Goal: Task Accomplishment & Management: Manage account settings

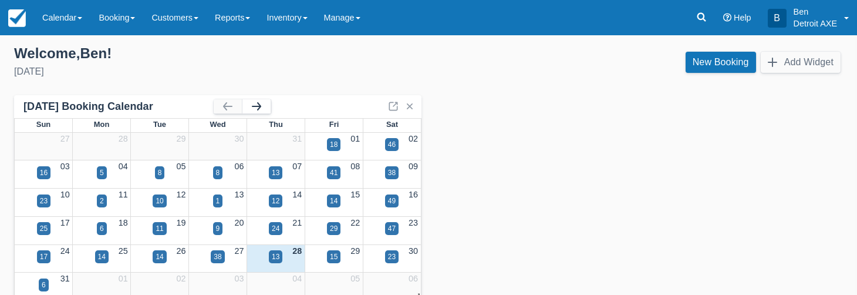
click at [260, 107] on button "button" at bounding box center [256, 106] width 28 height 14
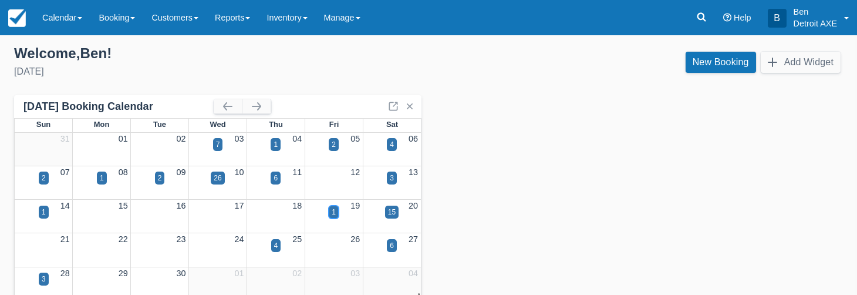
click at [333, 208] on div "1" at bounding box center [334, 212] width 4 height 11
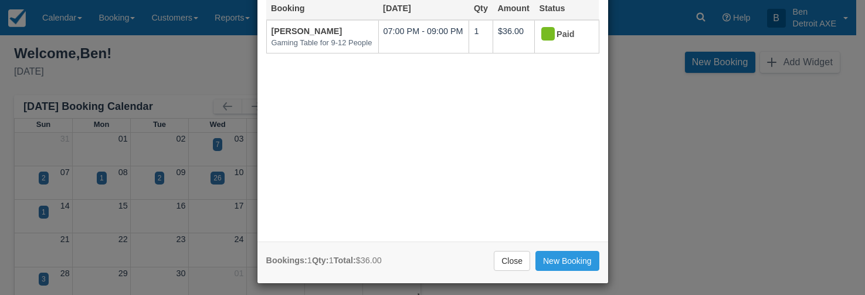
scroll to position [77, 0]
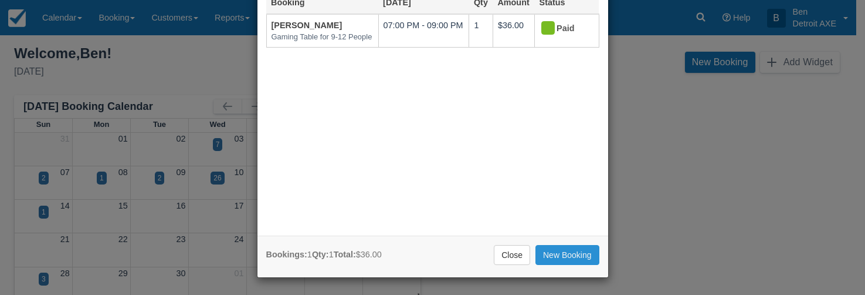
click at [555, 252] on link "New Booking" at bounding box center [568, 255] width 64 height 20
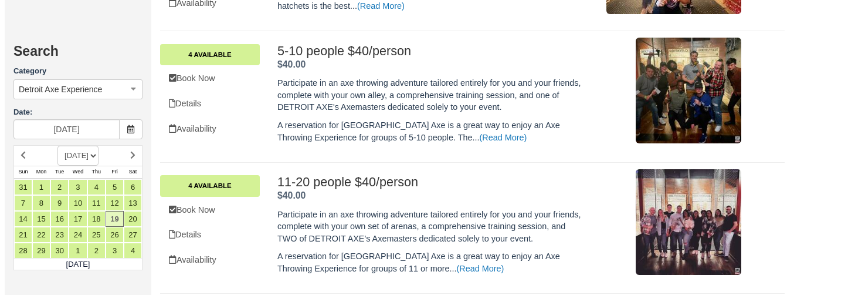
scroll to position [557, 0]
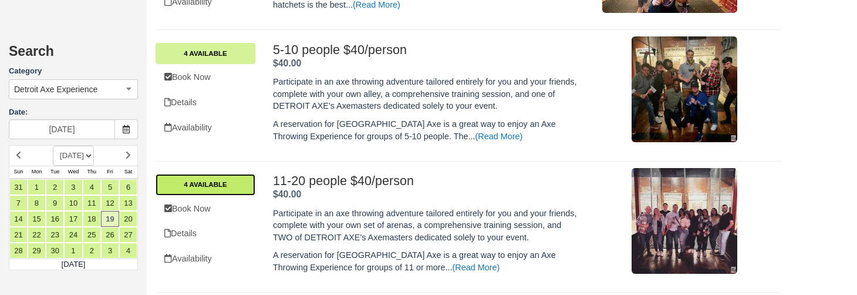
click at [216, 182] on link "4 Available" at bounding box center [205, 184] width 100 height 21
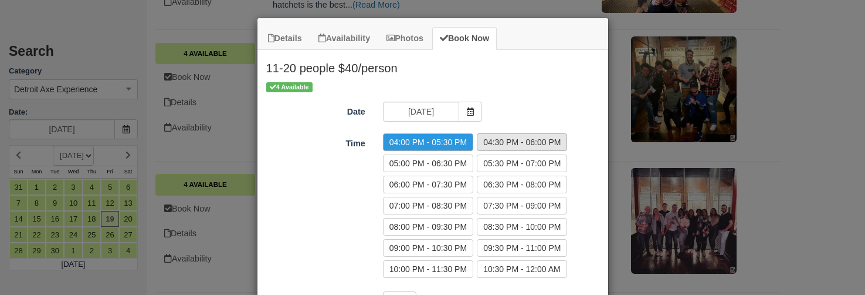
click at [534, 137] on label "04:30 PM - 06:00 PM" at bounding box center [522, 142] width 90 height 18
radio input "true"
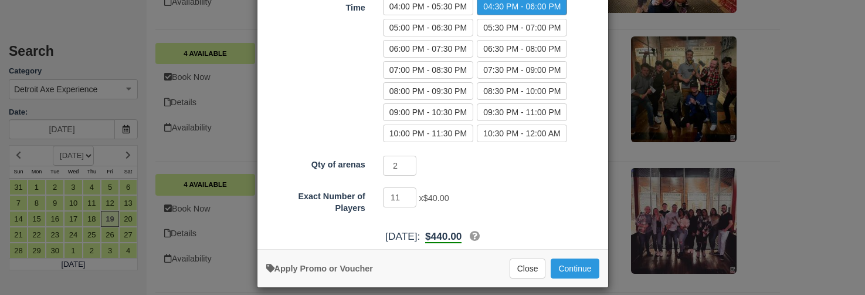
scroll to position [146, 0]
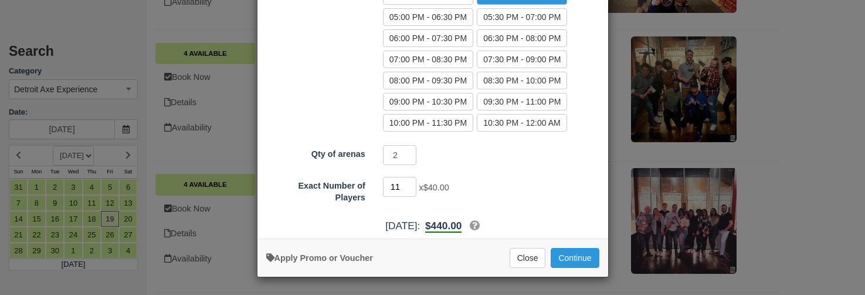
drag, startPoint x: 384, startPoint y: 190, endPoint x: 373, endPoint y: 188, distance: 10.6
click at [374, 188] on div "11 x $40.00 Minimum of 11Maximum of 20" at bounding box center [476, 188] width 205 height 23
type input "19"
click at [574, 259] on button "Continue" at bounding box center [575, 258] width 48 height 20
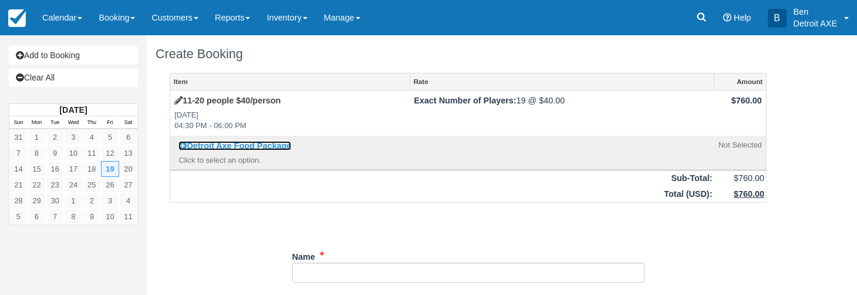
click at [275, 148] on strong "Detroit Axe Food Package" at bounding box center [239, 145] width 104 height 9
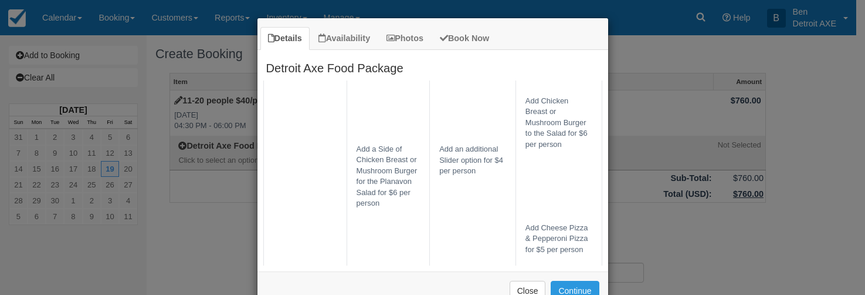
scroll to position [654, 0]
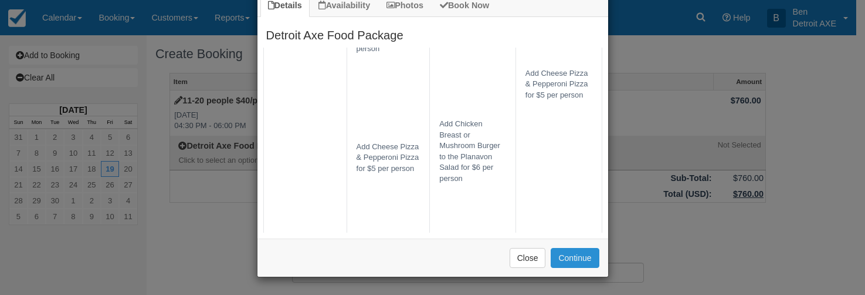
click at [557, 261] on button "Continue" at bounding box center [575, 258] width 48 height 20
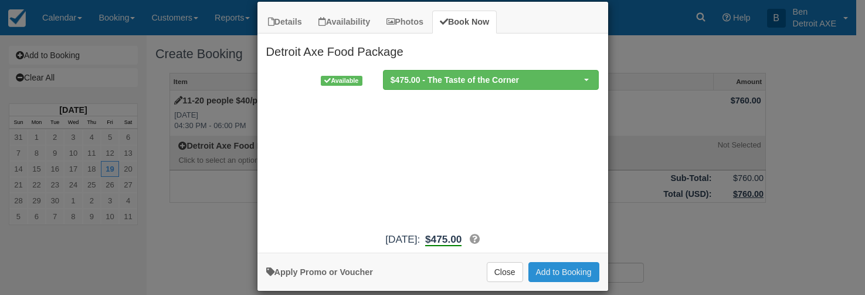
scroll to position [0, 0]
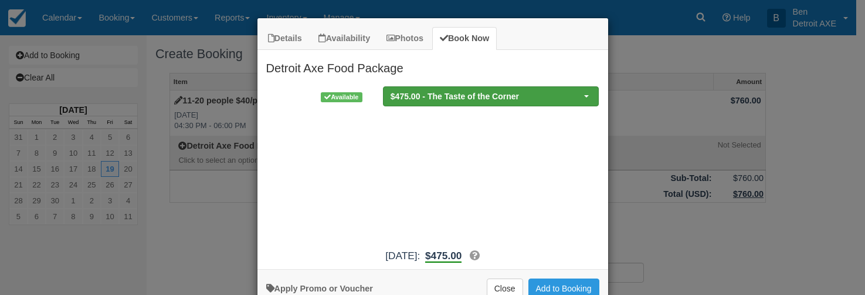
click at [486, 96] on span "$475.00 - The Taste of the Corner" at bounding box center [488, 96] width 194 height 12
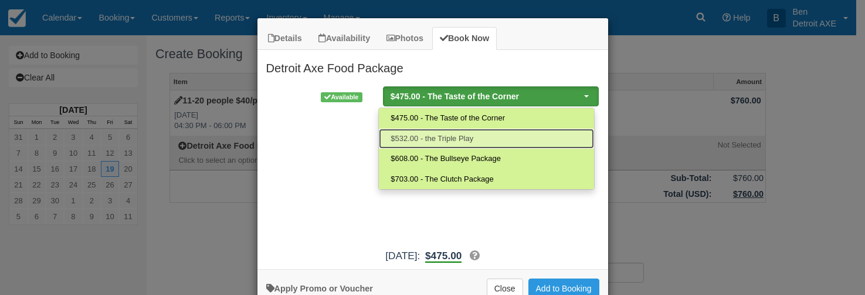
click at [481, 137] on link "$532.00 - the Triple Play" at bounding box center [486, 138] width 215 height 21
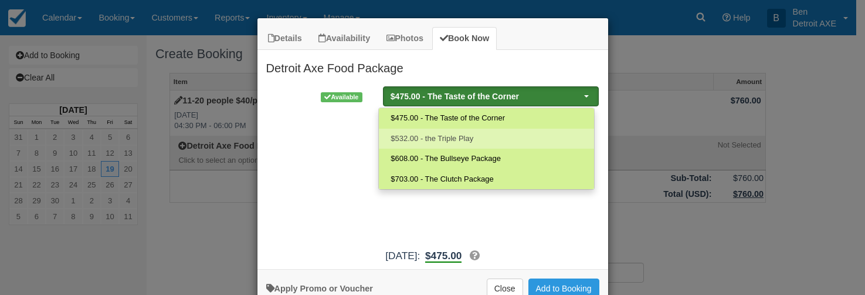
select select "188"
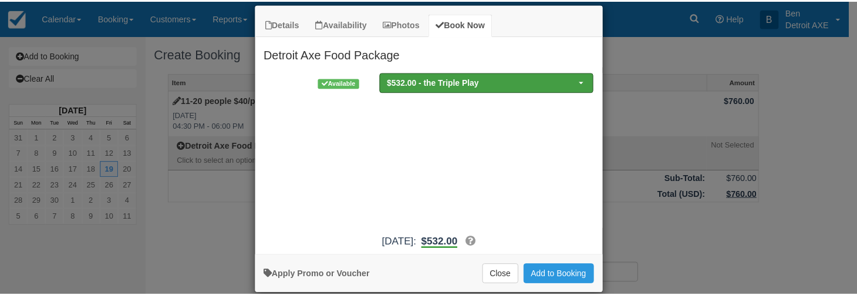
scroll to position [31, 0]
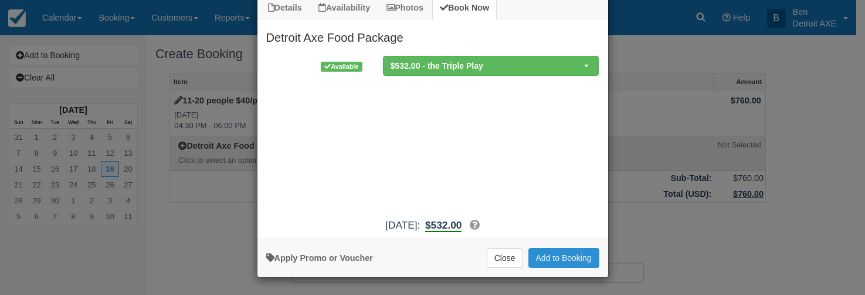
click at [553, 263] on button "Add to Booking" at bounding box center [564, 258] width 71 height 20
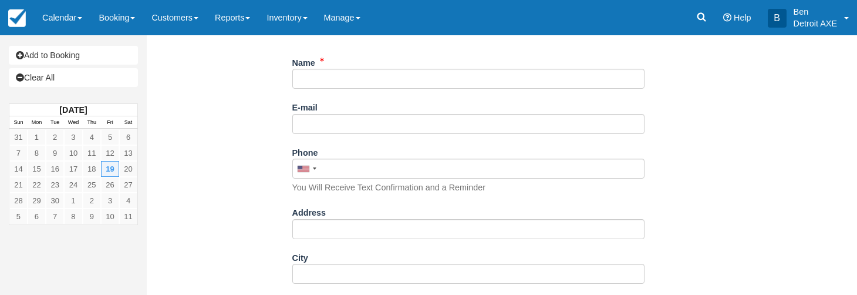
scroll to position [151, 0]
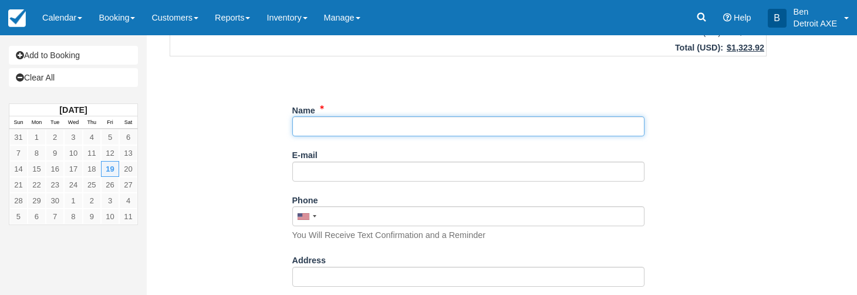
click at [383, 123] on input "Name" at bounding box center [468, 126] width 352 height 20
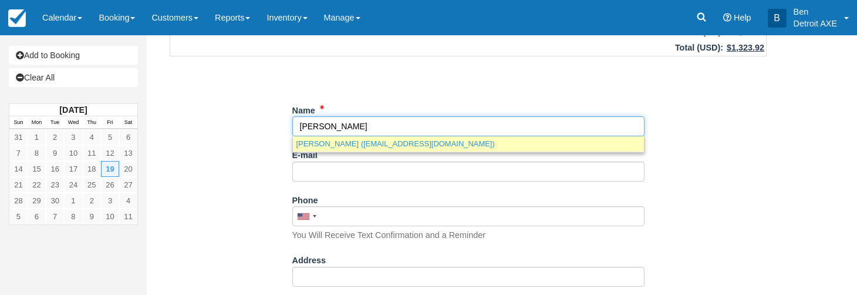
click at [399, 144] on link "Matt Butka (butkamania@gmail.com)" at bounding box center [468, 143] width 351 height 15
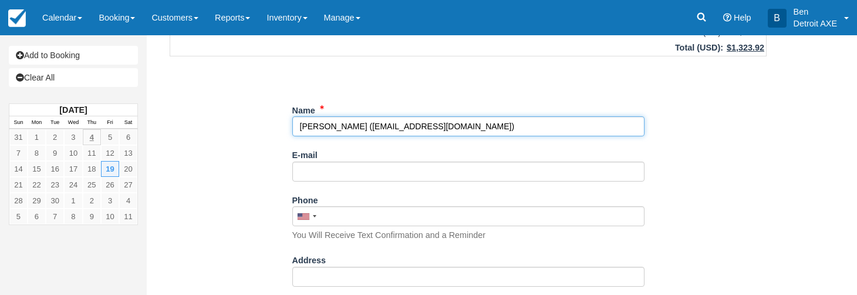
type input "[PERSON_NAME]"
type input "butkamania@gmail.com"
type input "+12482253864"
type input "26417 Wolverine"
type input "Madison heights"
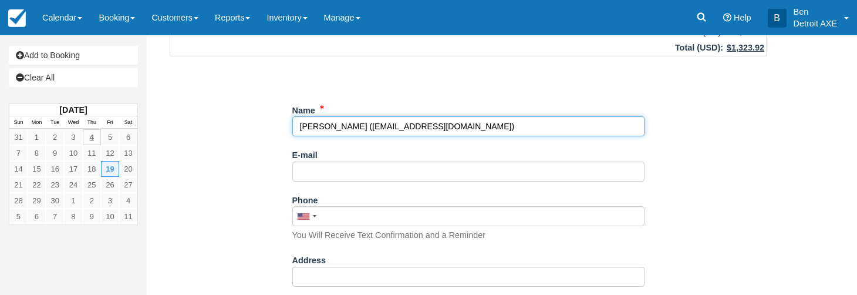
select select "MI"
type input "48071"
select select "Birthday"
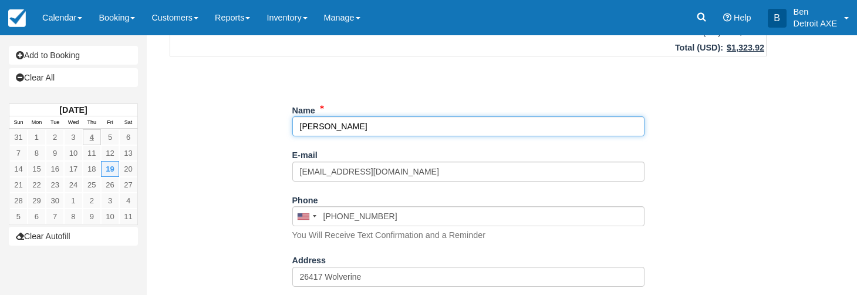
select select "MI"
type input "Matt Butka"
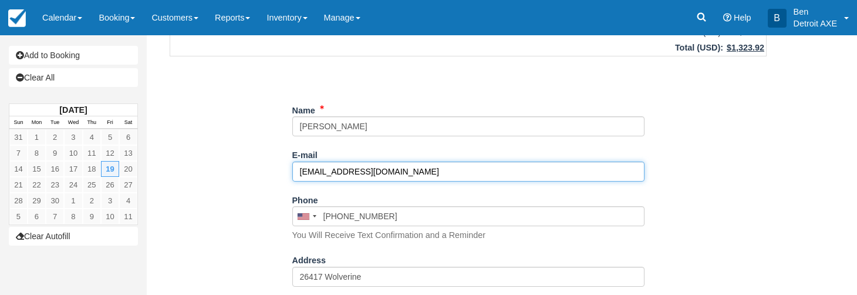
drag, startPoint x: 414, startPoint y: 174, endPoint x: 283, endPoint y: 170, distance: 130.9
paste input "mattbutka62@gmail.com"
type input "mattbutka62@gmail.com"
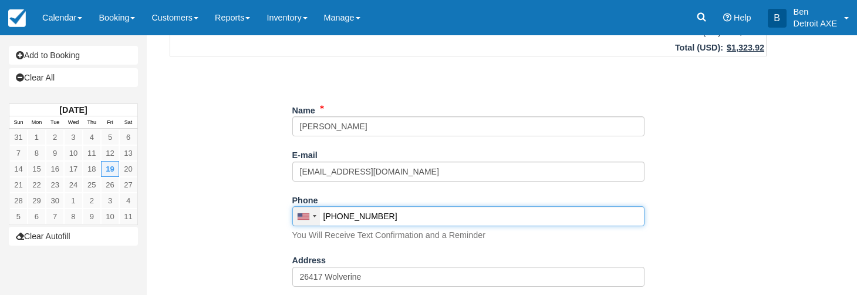
drag, startPoint x: 383, startPoint y: 218, endPoint x: 309, endPoint y: 212, distance: 74.2
click at [309, 212] on div "United States +1 Canada +1 United Kingdom +44 Afghanistan (‫افغانستان‬‎) +93 Al…" at bounding box center [468, 216] width 352 height 20
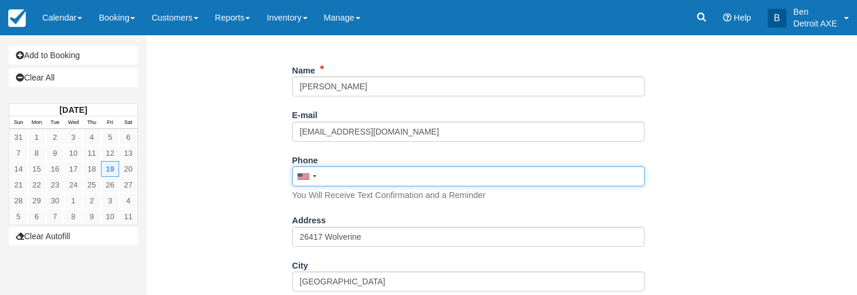
scroll to position [279, 0]
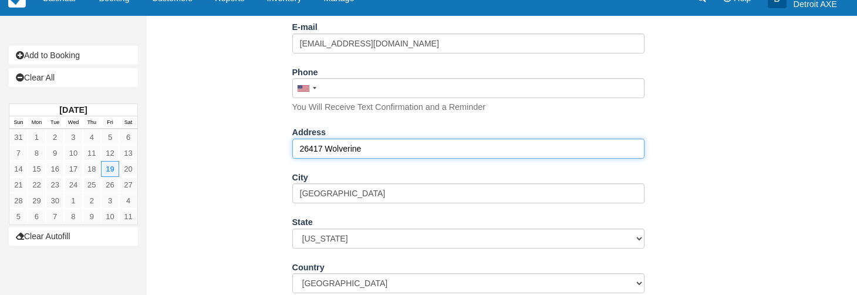
drag, startPoint x: 367, startPoint y: 151, endPoint x: 245, endPoint y: 148, distance: 122.7
click at [245, 148] on div "Item Rate Amount 11-20 people $40/person Fri Sep 19, 2025 04:30 PM - 06:00 PM E…" at bounding box center [467, 268] width 625 height 949
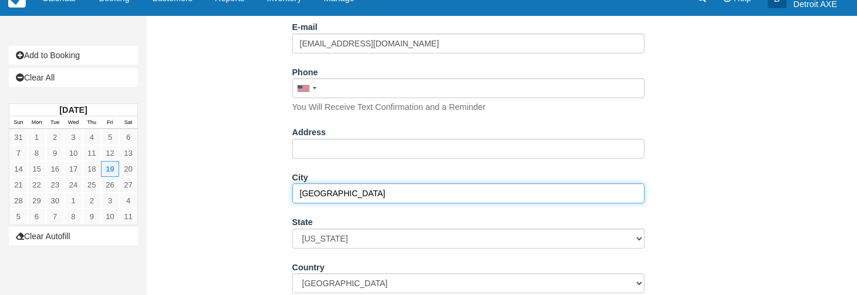
drag, startPoint x: 336, startPoint y: 193, endPoint x: 265, endPoint y: 187, distance: 71.8
click at [262, 185] on div "Item Rate Amount 11-20 people $40/person Fri Sep 19, 2025 04:30 PM - 06:00 PM E…" at bounding box center [467, 268] width 625 height 949
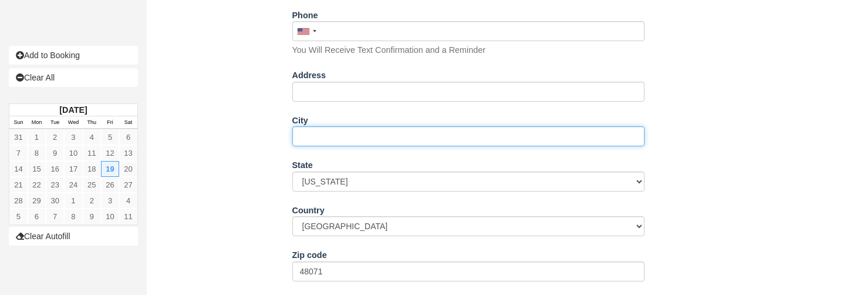
scroll to position [397, 0]
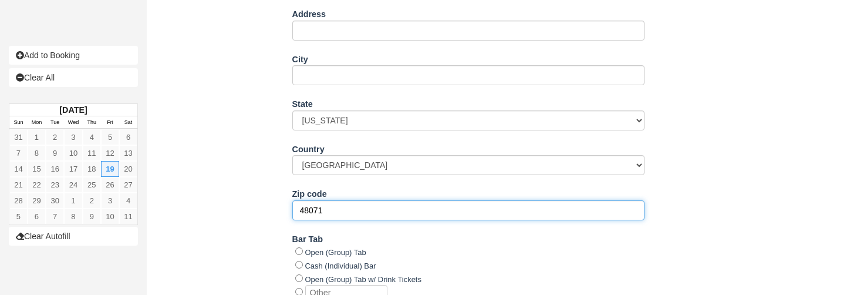
drag, startPoint x: 336, startPoint y: 208, endPoint x: 263, endPoint y: 204, distance: 72.3
click at [263, 204] on div "Item Rate Amount 11-20 people $40/person Fri Sep 19, 2025 04:30 PM - 06:00 PM E…" at bounding box center [467, 150] width 625 height 949
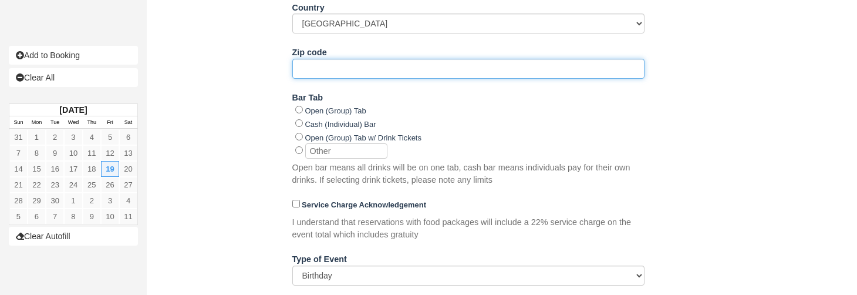
scroll to position [591, 0]
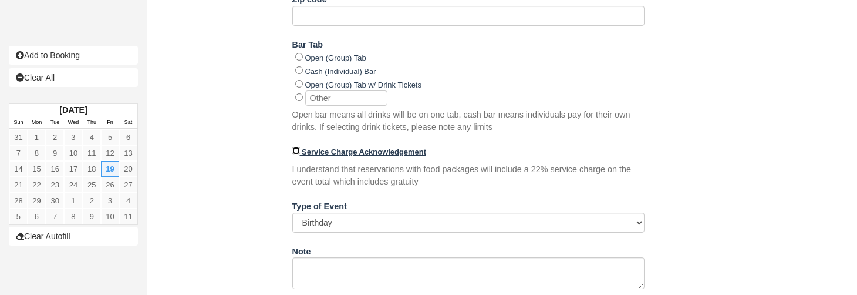
click at [294, 153] on input "Service Charge Acknowledgement" at bounding box center [296, 151] width 8 height 8
checkbox input "true"
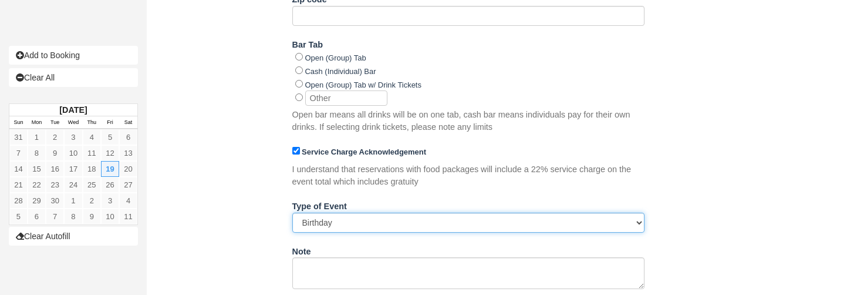
click at [335, 226] on select "Please Select Birthday Bachelor/Bachelorette Work Event Other" at bounding box center [468, 222] width 352 height 20
select select "Other"
click at [292, 212] on select "Please Select Birthday Bachelor/Bachelorette Work Event Other" at bounding box center [468, 222] width 352 height 20
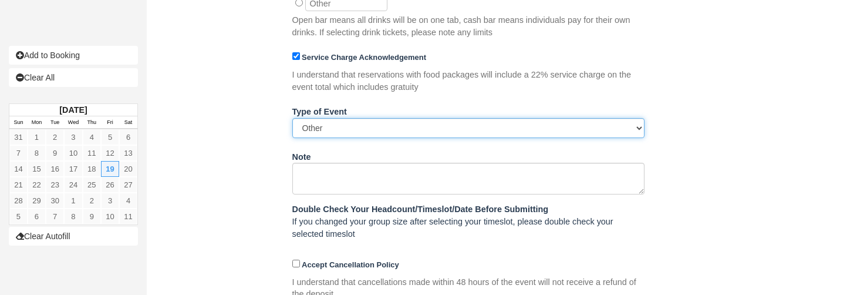
scroll to position [757, 0]
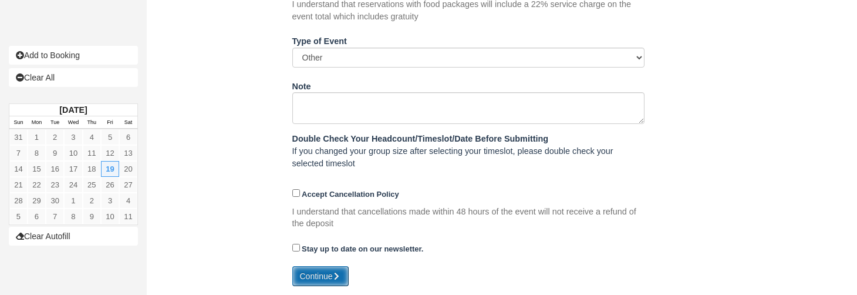
click at [331, 282] on button "Continue" at bounding box center [320, 276] width 56 height 20
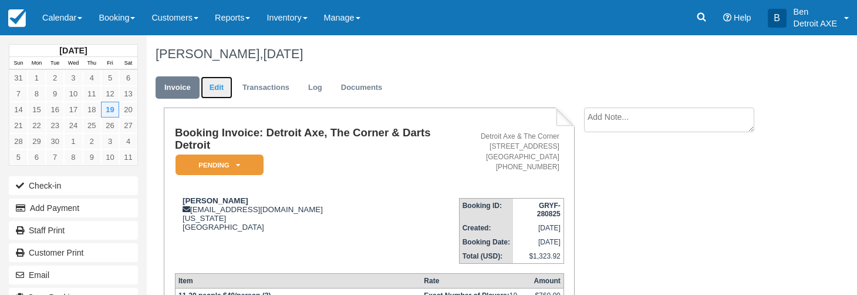
click at [215, 87] on link "Edit" at bounding box center [217, 87] width 32 height 23
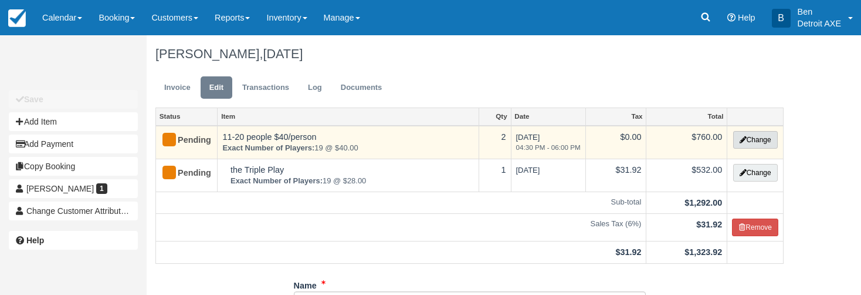
click at [759, 144] on button "Change" at bounding box center [755, 140] width 45 height 18
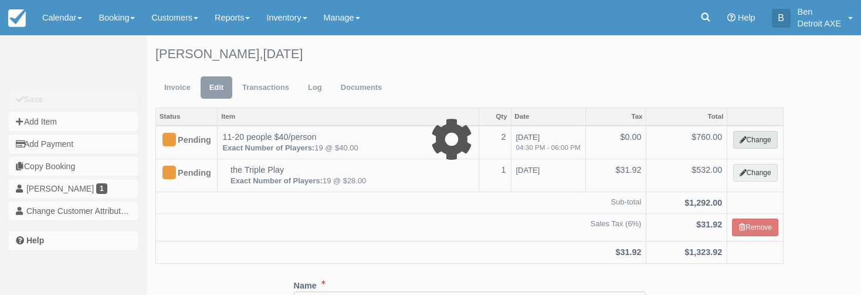
select select "14"
type input "760.00"
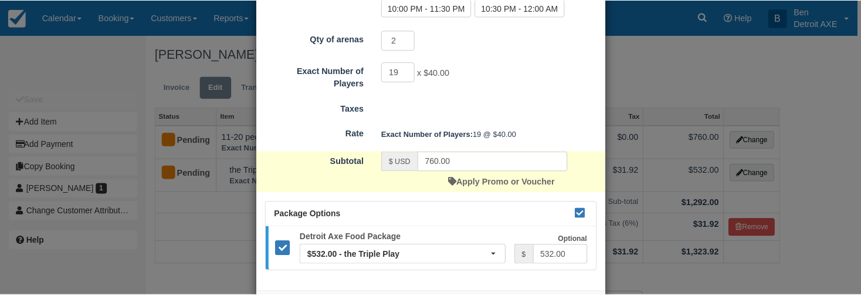
scroll to position [346, 0]
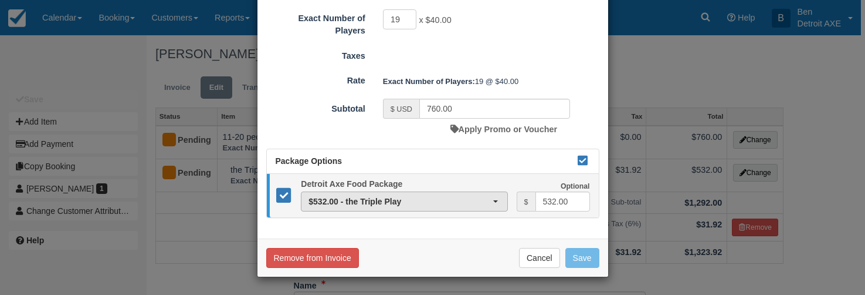
click at [472, 198] on span "$532.00 - the Triple Play" at bounding box center [401, 201] width 184 height 12
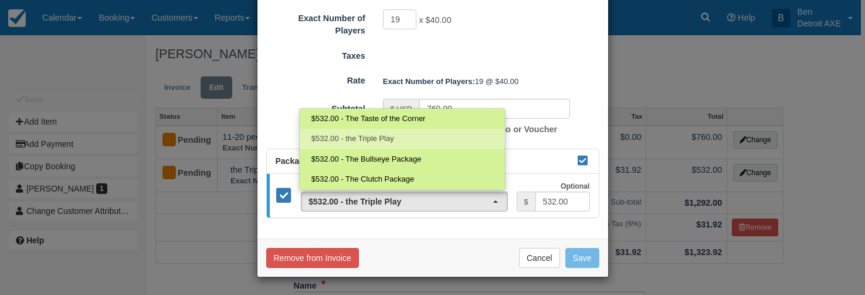
click at [421, 137] on link "$532.00 - the Triple Play" at bounding box center [402, 138] width 205 height 21
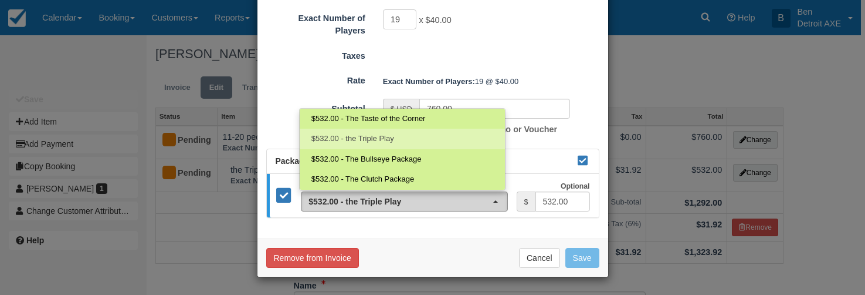
select select "188"
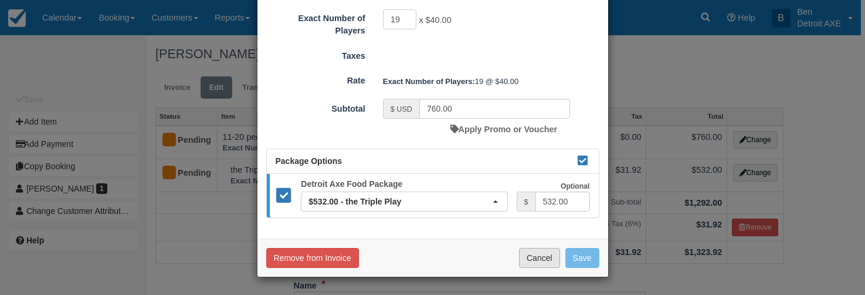
click at [545, 259] on button "Cancel" at bounding box center [539, 258] width 41 height 20
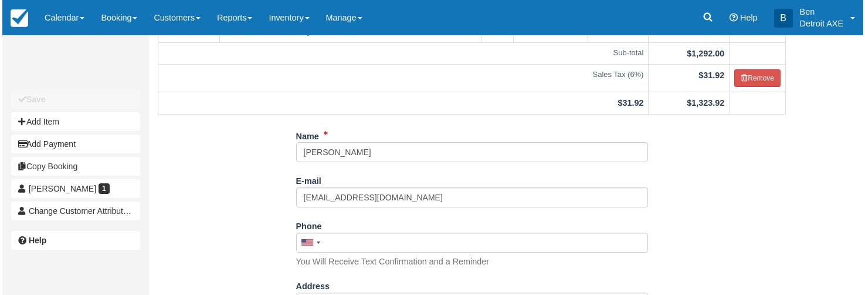
scroll to position [0, 0]
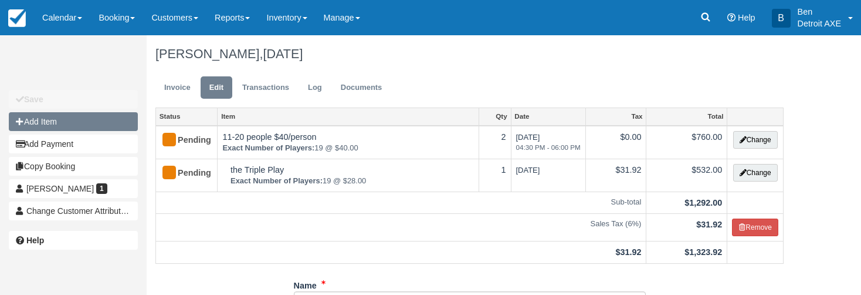
click at [82, 121] on button "Add Item" at bounding box center [73, 121] width 129 height 19
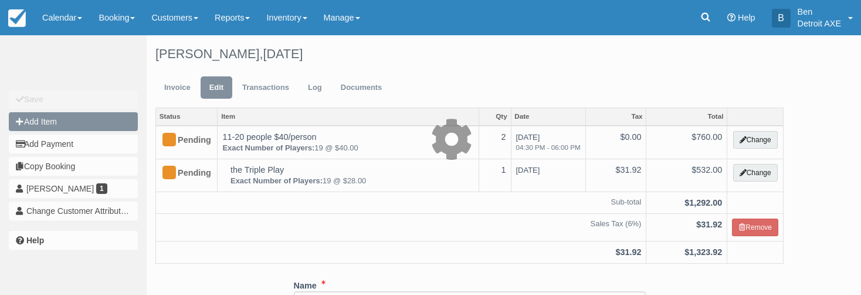
select select "9"
type input "0.00"
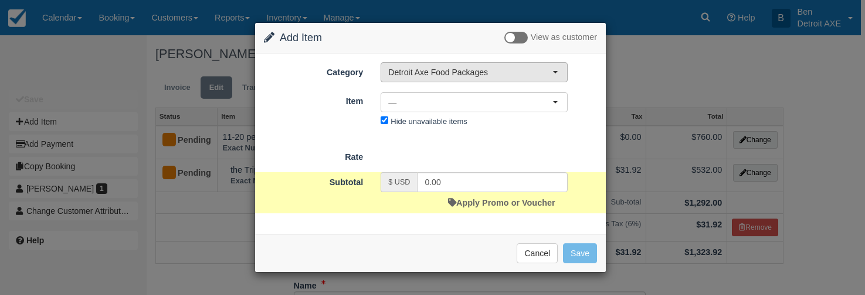
click at [467, 73] on span "Detroit Axe Food Packages" at bounding box center [470, 72] width 164 height 12
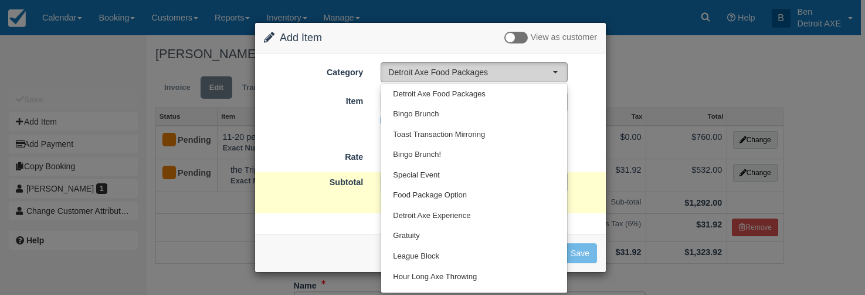
click at [467, 73] on span "Detroit Axe Food Packages" at bounding box center [470, 72] width 164 height 12
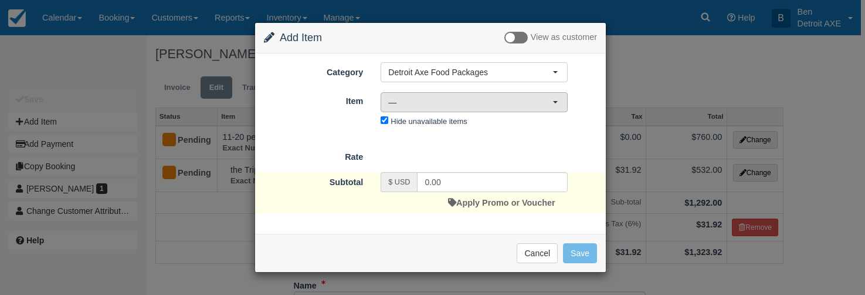
click at [472, 99] on span "—" at bounding box center [470, 102] width 164 height 12
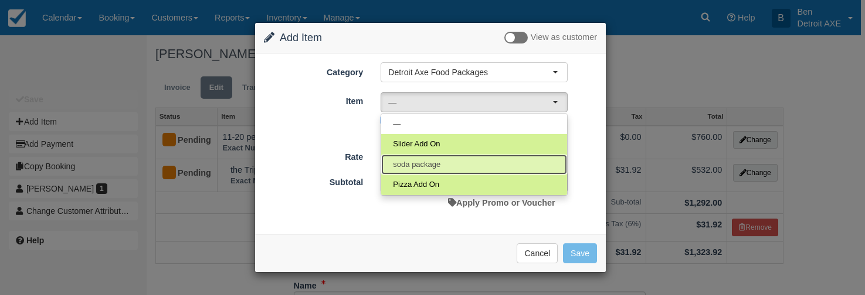
click at [449, 167] on link "soda package" at bounding box center [474, 164] width 186 height 21
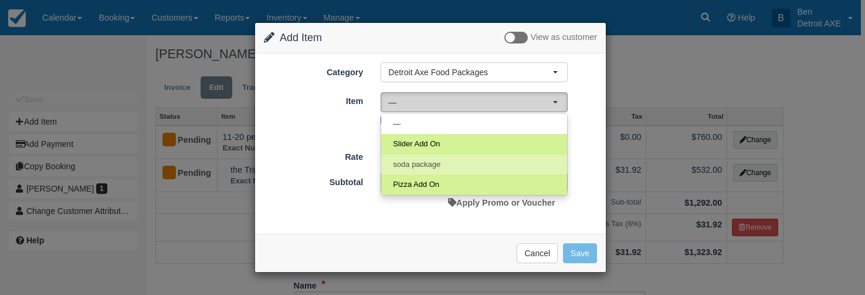
select select "189"
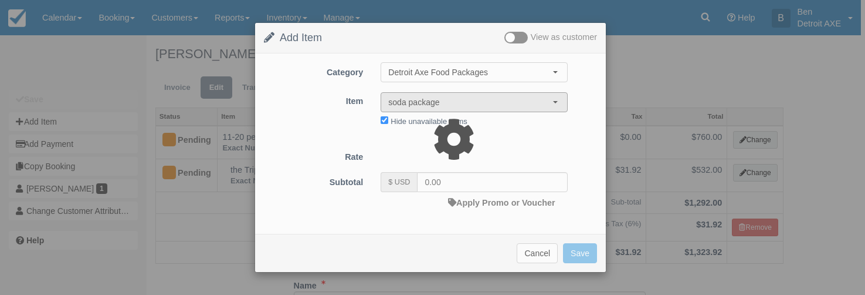
type input "9.00"
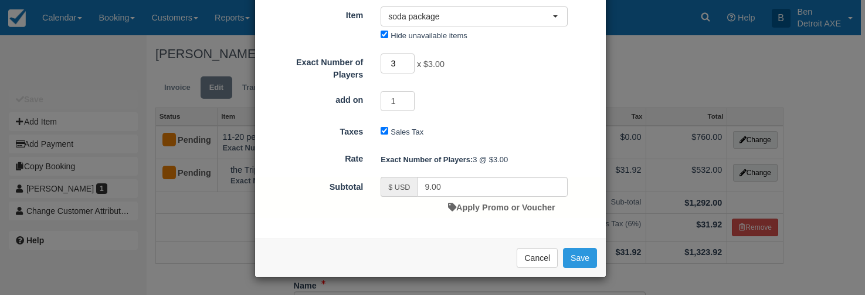
drag, startPoint x: 401, startPoint y: 150, endPoint x: 380, endPoint y: 149, distance: 21.1
click at [381, 73] on input "3" at bounding box center [398, 63] width 34 height 20
type input "19"
click at [488, 112] on div "Exact Number of Players 19 x $3.00 Required. add on 1" at bounding box center [430, 82] width 333 height 60
type input "57.00"
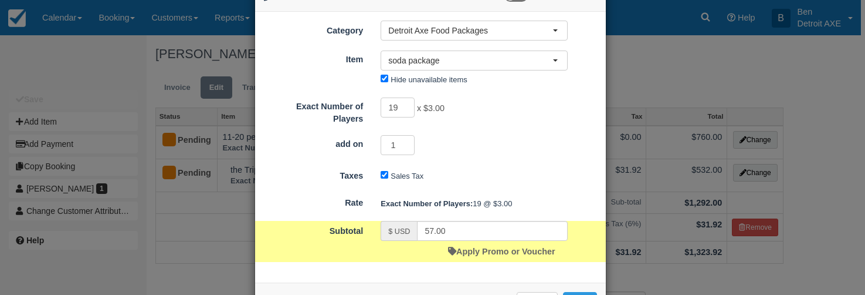
scroll to position [82, 0]
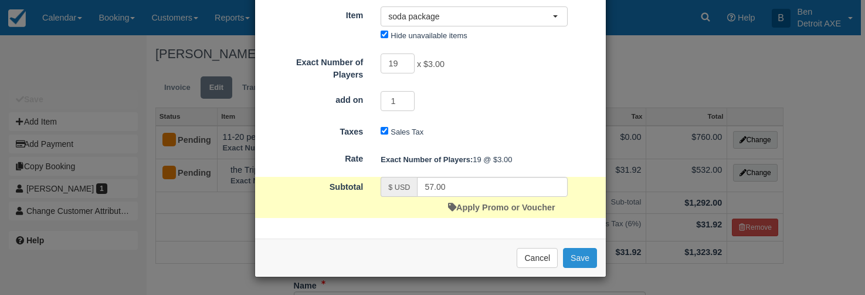
click at [576, 265] on button "Save" at bounding box center [580, 258] width 34 height 20
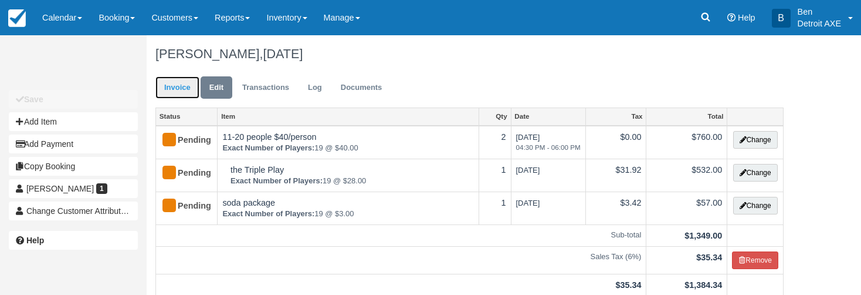
click at [180, 87] on link "Invoice" at bounding box center [177, 87] width 44 height 23
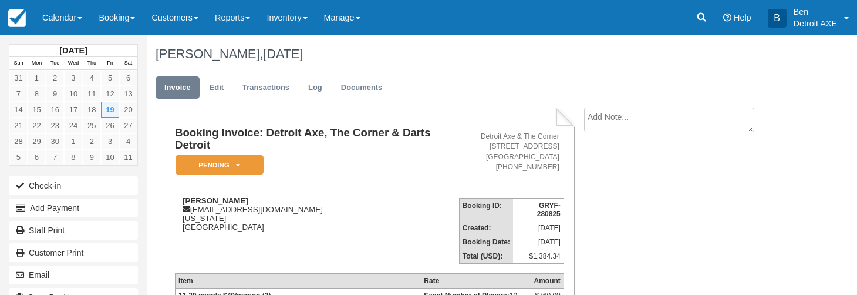
click at [641, 119] on textarea at bounding box center [669, 119] width 170 height 25
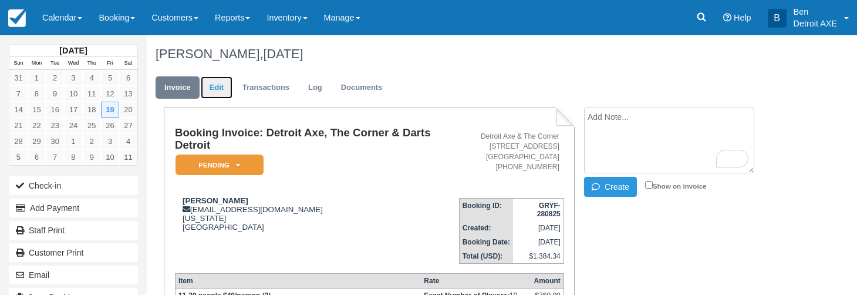
click at [214, 84] on link "Edit" at bounding box center [217, 87] width 32 height 23
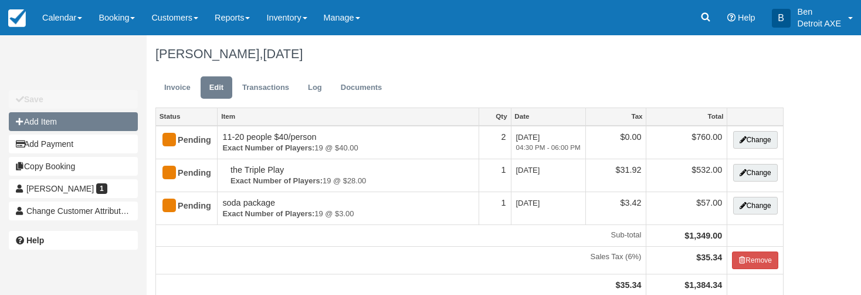
click at [86, 125] on button "Add Item" at bounding box center [73, 121] width 129 height 19
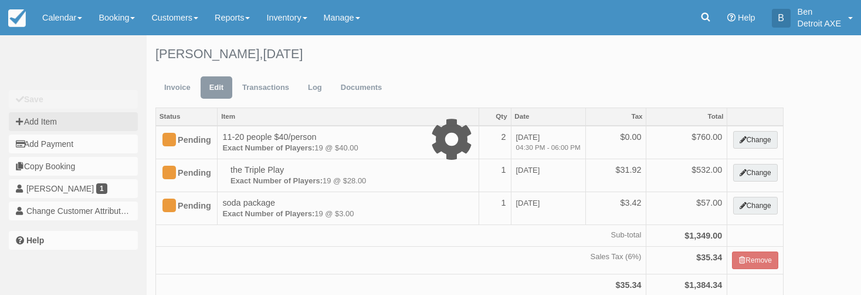
type input "0.00"
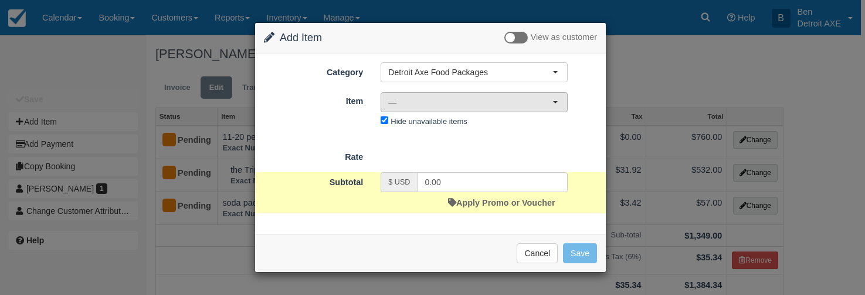
click at [509, 104] on span "—" at bounding box center [470, 102] width 164 height 12
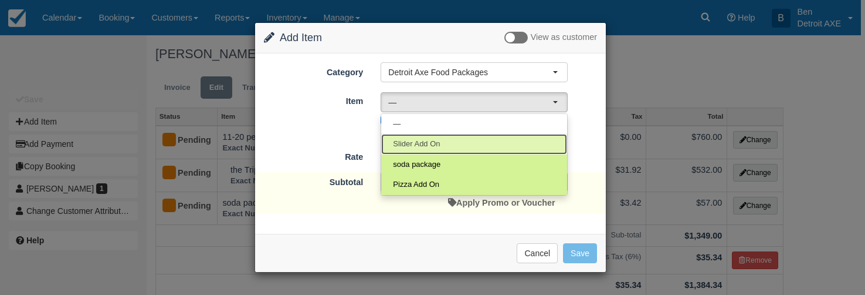
click at [503, 141] on link "Slider Add On" at bounding box center [474, 144] width 186 height 21
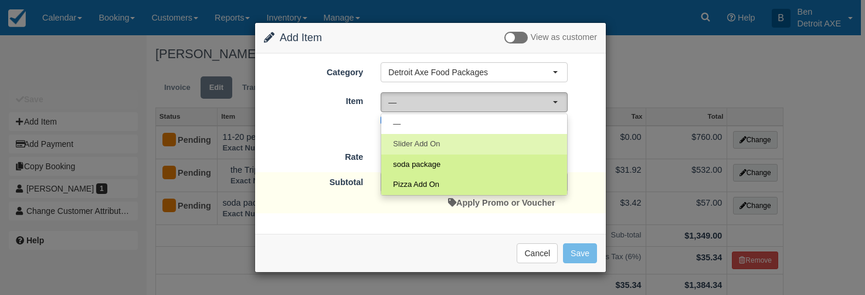
select select "244"
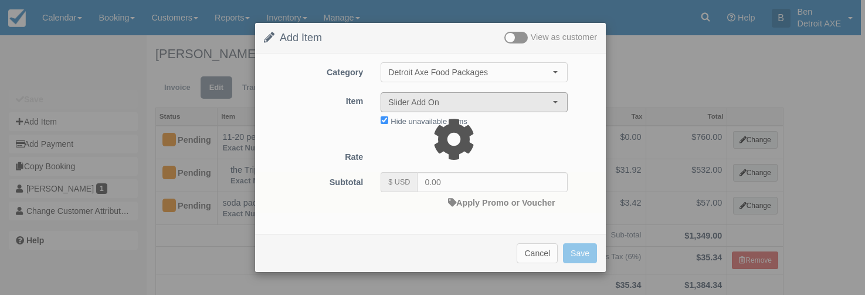
type input "12.00"
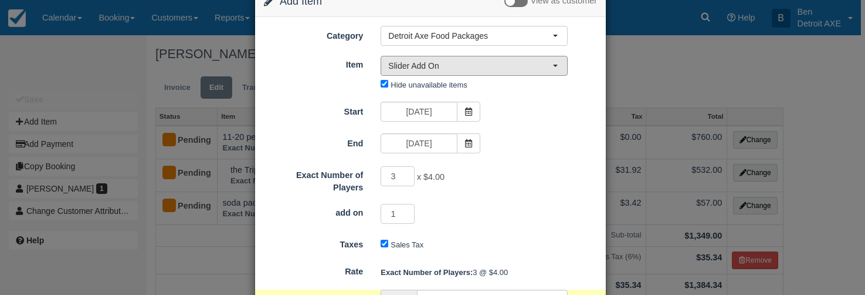
scroll to position [110, 0]
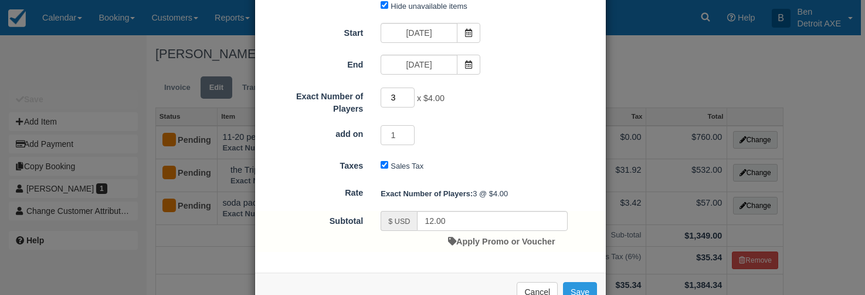
drag, startPoint x: 394, startPoint y: 99, endPoint x: 378, endPoint y: 99, distance: 15.3
click at [381, 99] on input "3" at bounding box center [398, 97] width 34 height 20
type input "19"
click at [479, 114] on div "Exact Number of Players 19 x $4.00 Required." at bounding box center [430, 100] width 351 height 28
type input "76.00"
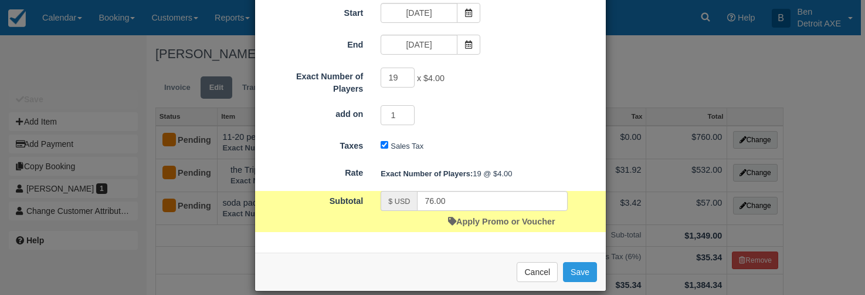
scroll to position [146, 0]
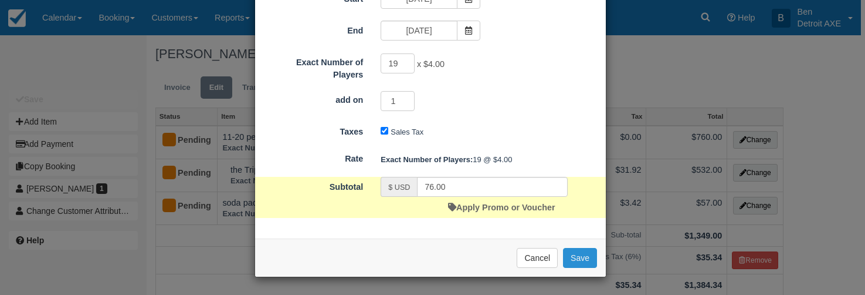
click at [569, 263] on button "Save" at bounding box center [580, 258] width 34 height 20
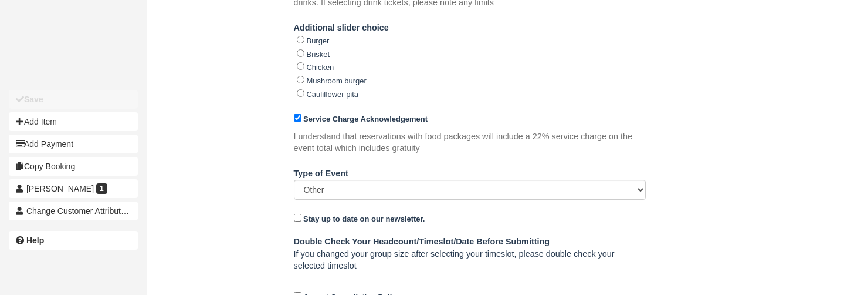
scroll to position [798, 0]
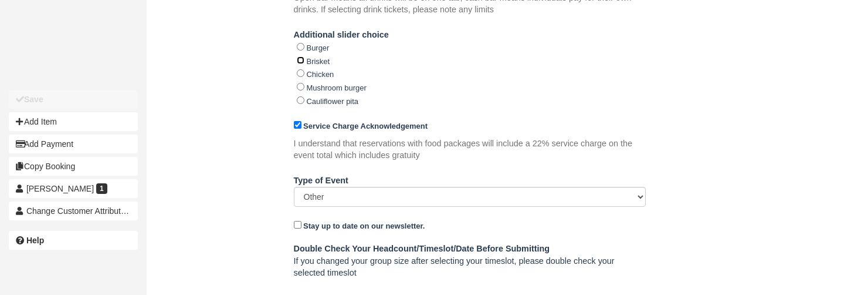
click at [302, 63] on input "Brisket" at bounding box center [301, 60] width 8 height 8
radio input "true"
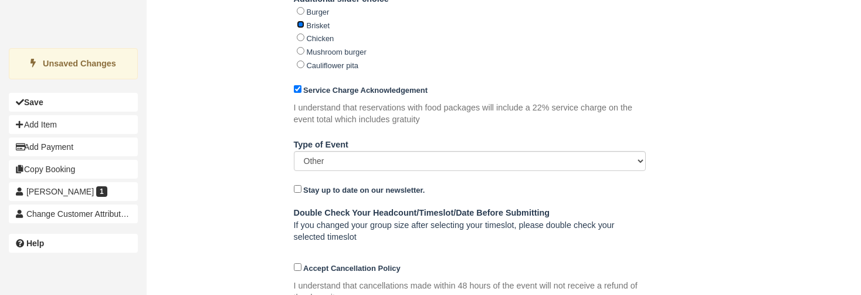
scroll to position [884, 0]
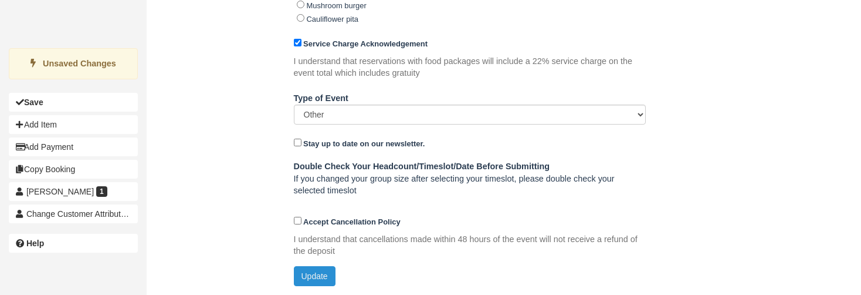
click at [327, 281] on button "Update" at bounding box center [315, 276] width 42 height 20
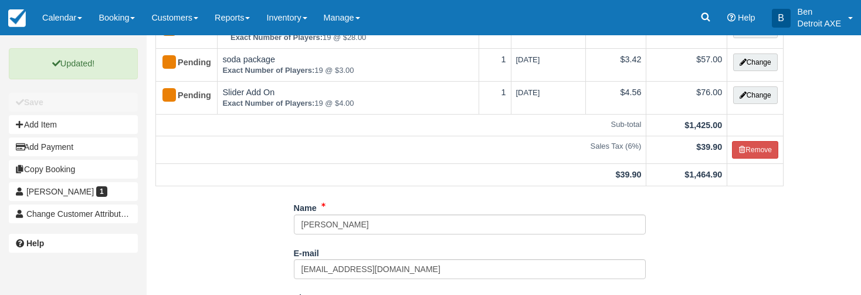
scroll to position [0, 0]
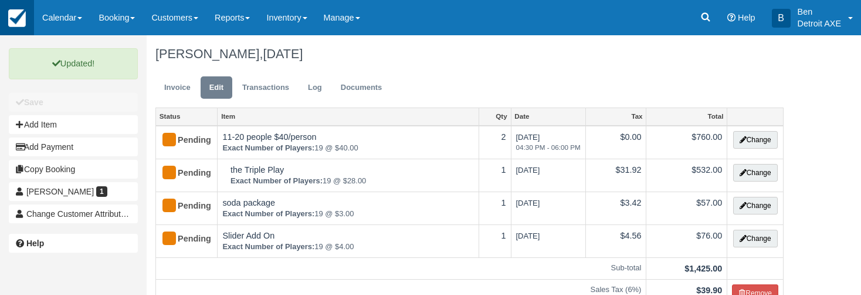
click at [11, 14] on img at bounding box center [17, 18] width 18 height 18
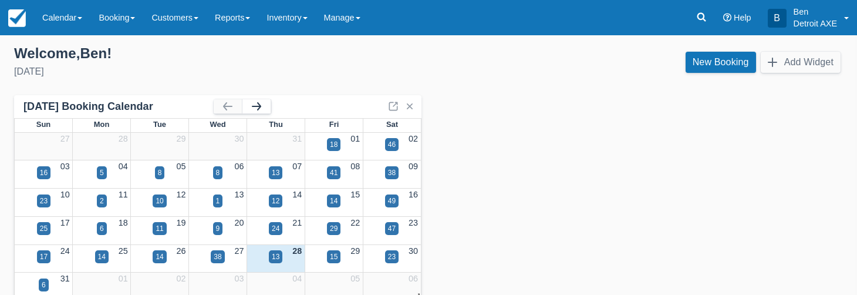
click at [252, 110] on button "button" at bounding box center [256, 106] width 28 height 14
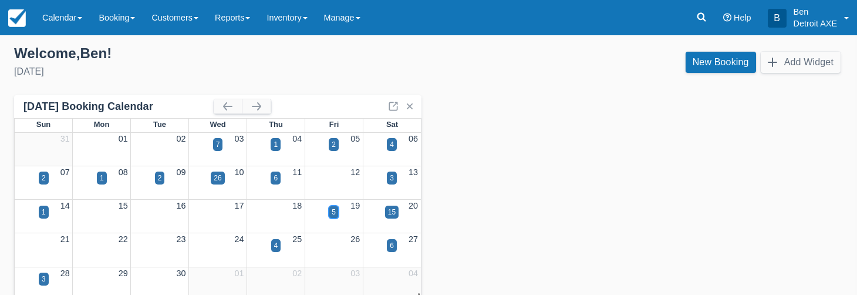
click at [334, 208] on div "5" at bounding box center [334, 212] width 4 height 11
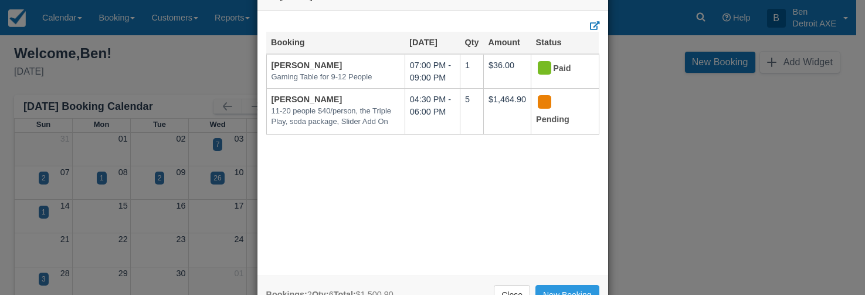
scroll to position [77, 0]
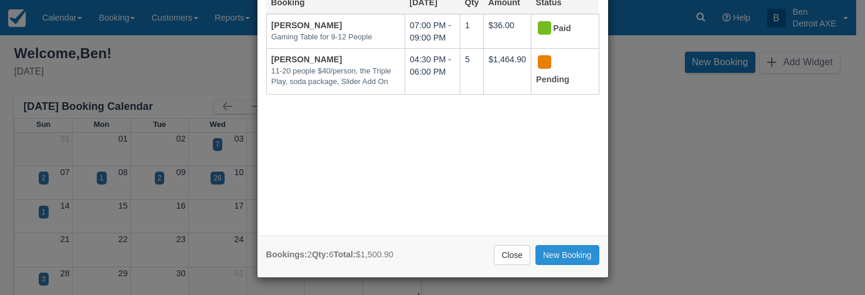
click at [559, 254] on link "New Booking" at bounding box center [568, 255] width 64 height 20
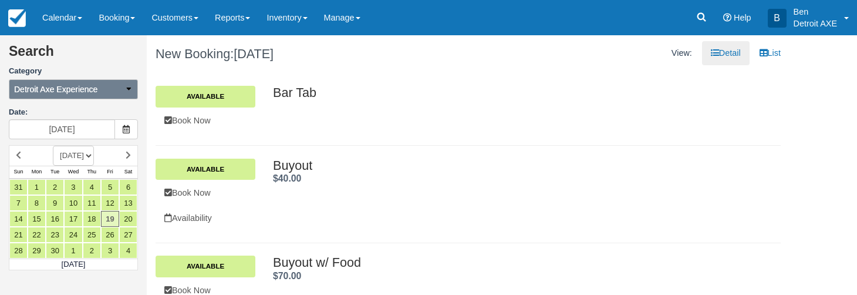
click at [100, 83] on button "Detroit Axe Experience" at bounding box center [73, 89] width 129 height 20
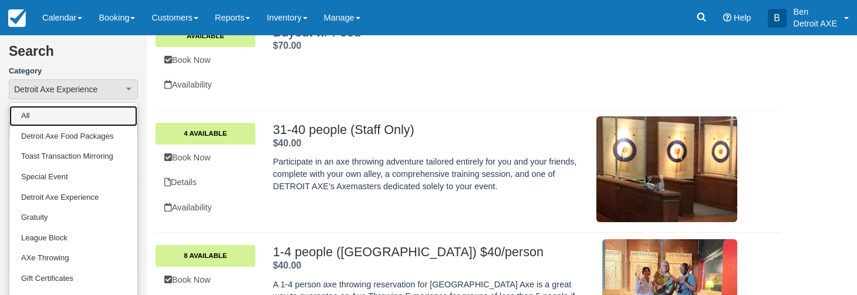
click at [73, 113] on link "All" at bounding box center [73, 116] width 128 height 21
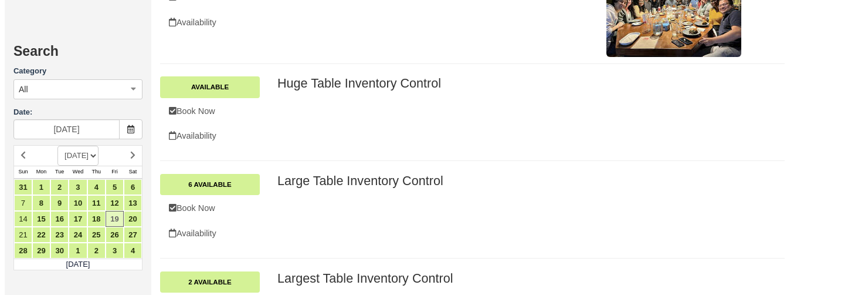
scroll to position [775, 0]
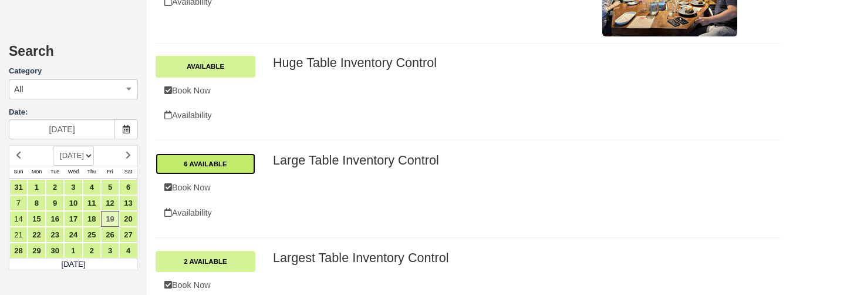
click at [207, 156] on link "6 Available" at bounding box center [205, 163] width 100 height 21
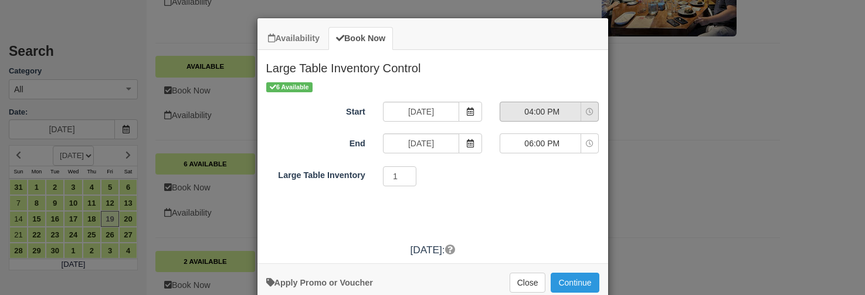
click at [523, 115] on span "04:00 PM" at bounding box center [541, 112] width 83 height 12
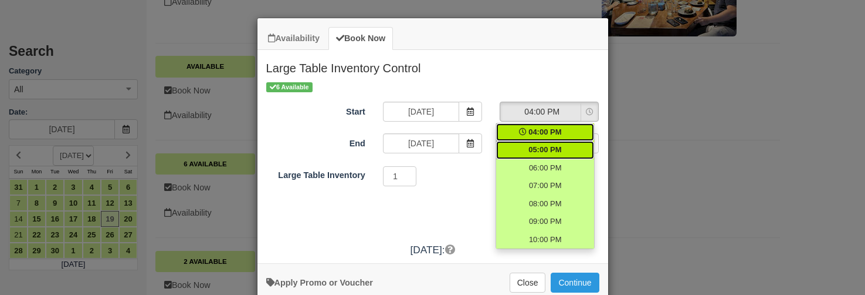
click at [535, 151] on span "05:00 PM" at bounding box center [545, 149] width 33 height 11
select select "17:00"
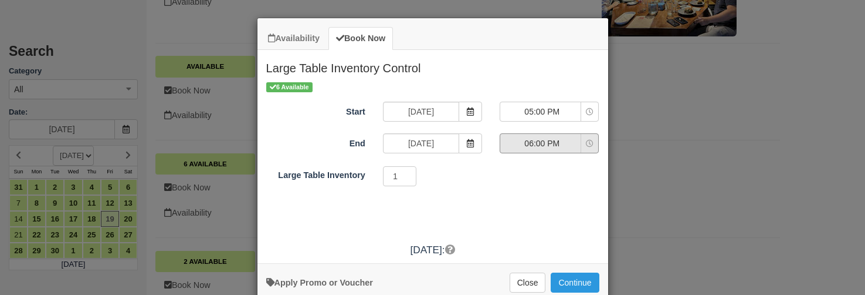
click at [535, 151] on button "06:00 PM" at bounding box center [549, 143] width 99 height 20
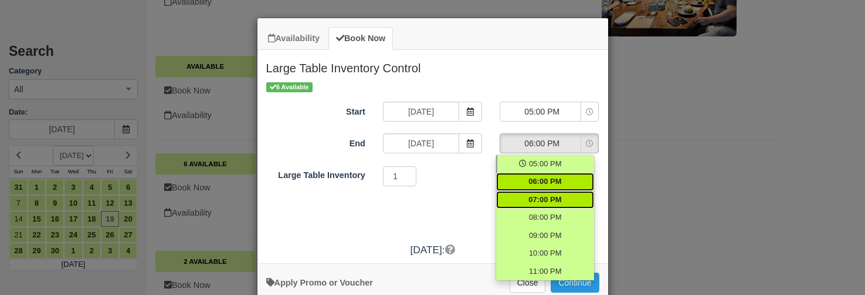
click at [535, 204] on span "07:00 PM" at bounding box center [545, 199] width 33 height 11
select select "19:00"
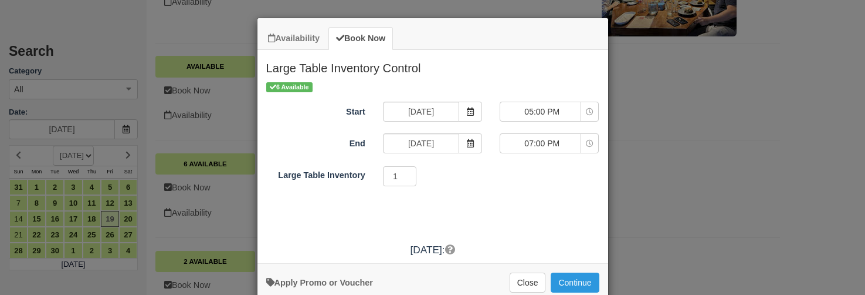
click at [516, 197] on div "6 Available Start [DATE] 05:00 PM 04:00 PM 05:00 PM 06:00 PM 07:00 PM 08:00 PM …" at bounding box center [433, 158] width 351 height 156
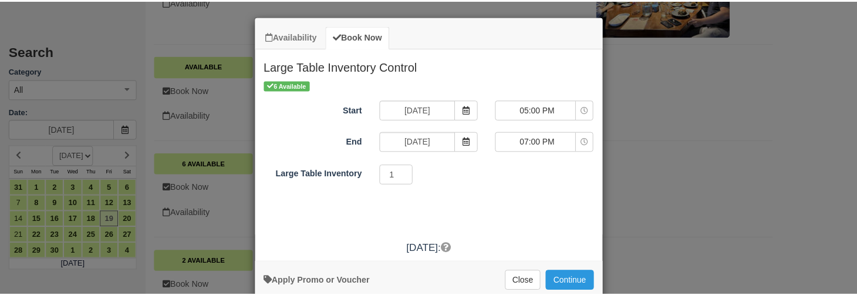
scroll to position [0, 0]
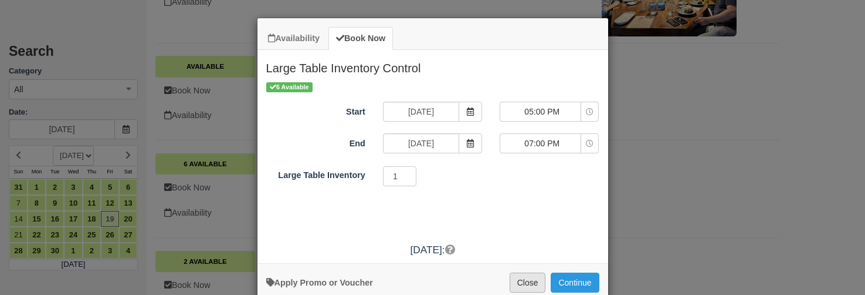
click at [520, 281] on button "Close" at bounding box center [528, 282] width 36 height 20
